Goal: Information Seeking & Learning: Learn about a topic

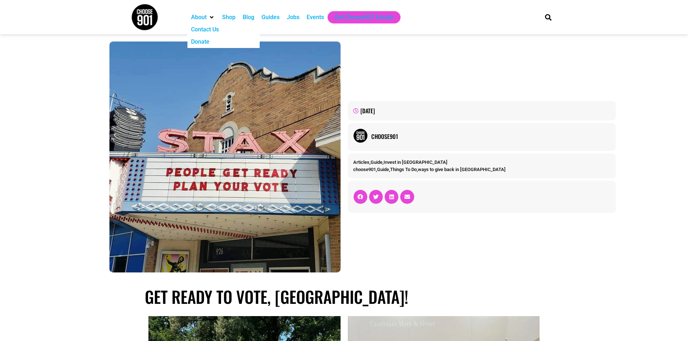
click at [208, 28] on div "Contact Us" at bounding box center [205, 29] width 28 height 9
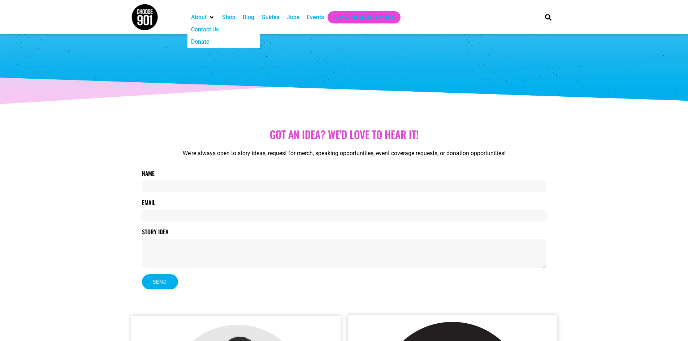
click at [205, 17] on div "About" at bounding box center [199, 17] width 16 height 9
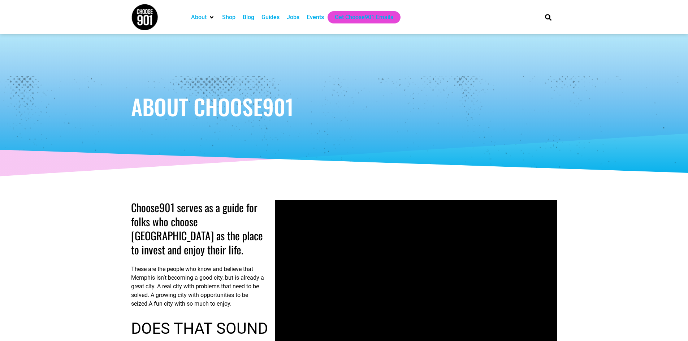
click at [145, 17] on img at bounding box center [144, 17] width 27 height 27
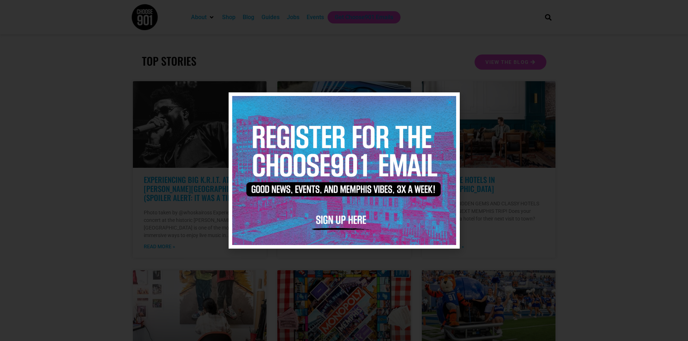
scroll to position [144, 0]
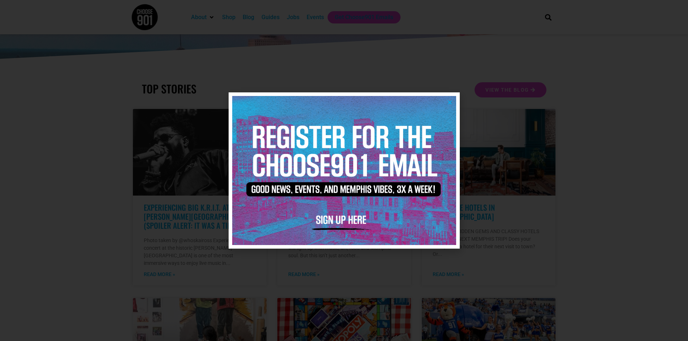
click at [126, 104] on div at bounding box center [344, 170] width 688 height 341
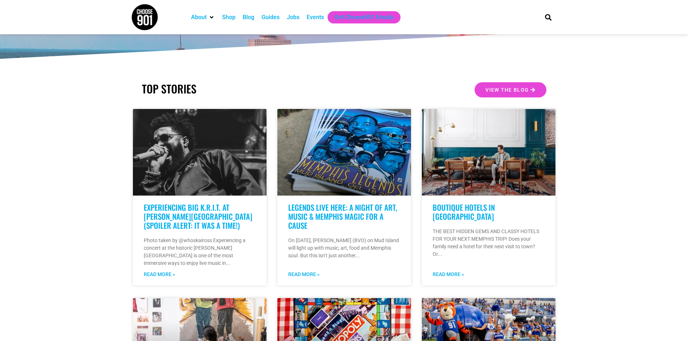
scroll to position [0, 0]
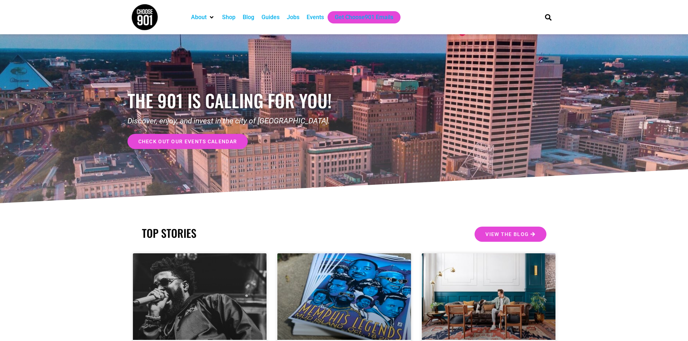
click at [301, 20] on div "Jobs" at bounding box center [293, 17] width 20 height 12
click at [291, 18] on div "Jobs" at bounding box center [293, 17] width 13 height 9
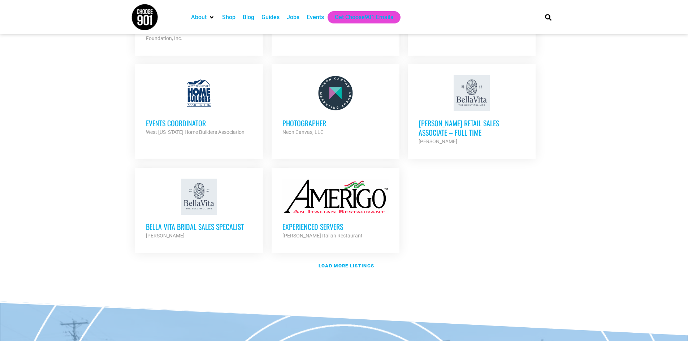
scroll to position [795, 0]
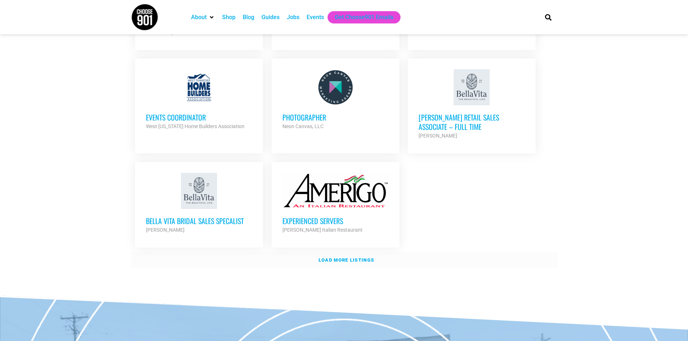
click at [367, 258] on strong "Load more listings" at bounding box center [347, 260] width 56 height 5
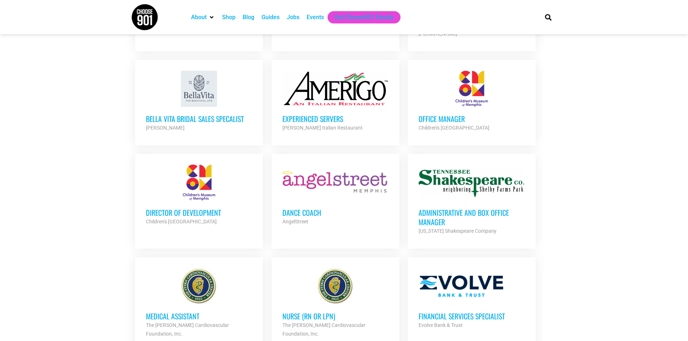
scroll to position [903, 0]
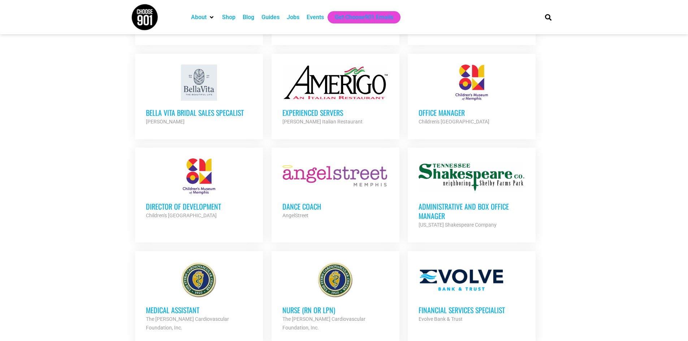
click at [204, 195] on div "Director of Development Children's Museum of Memphis Partner Org" at bounding box center [199, 207] width 106 height 25
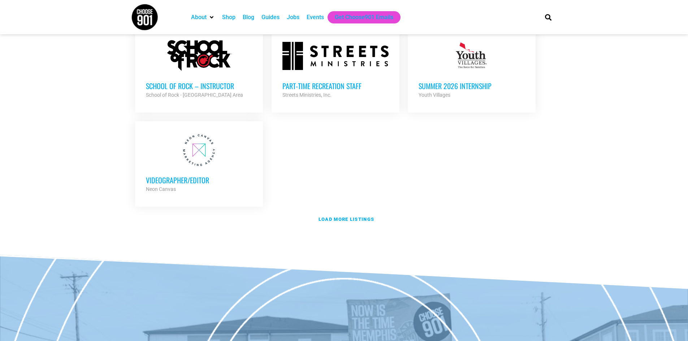
scroll to position [1554, 0]
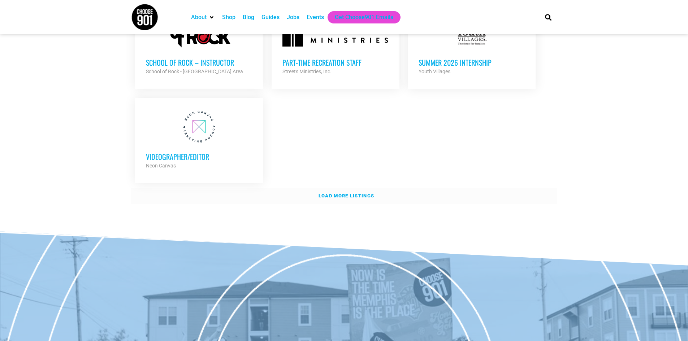
click at [356, 193] on strong "Load more listings" at bounding box center [347, 195] width 56 height 5
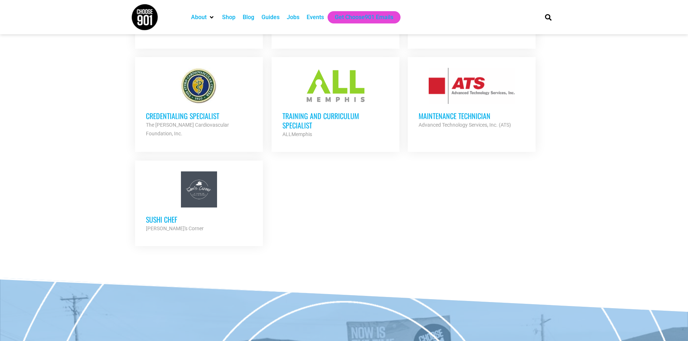
scroll to position [1698, 0]
